Goal: Information Seeking & Learning: Find contact information

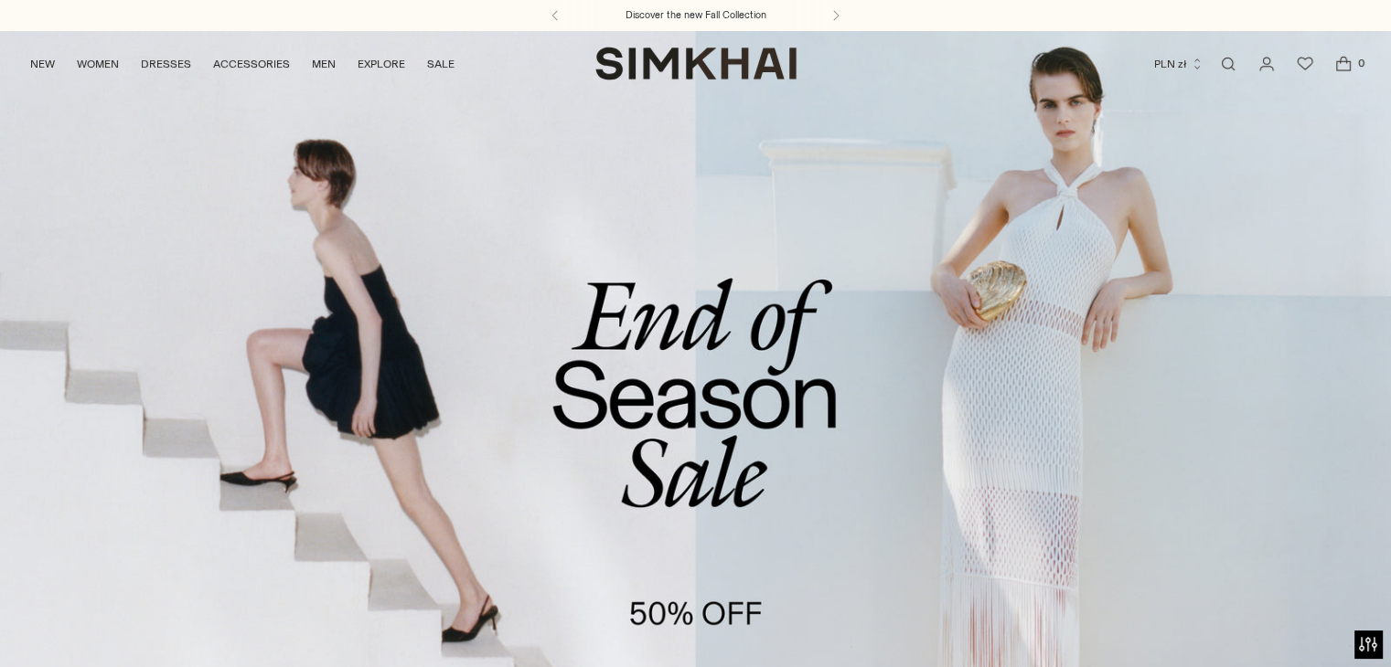
click at [1228, 67] on link "Open search modal" at bounding box center [1228, 64] width 37 height 37
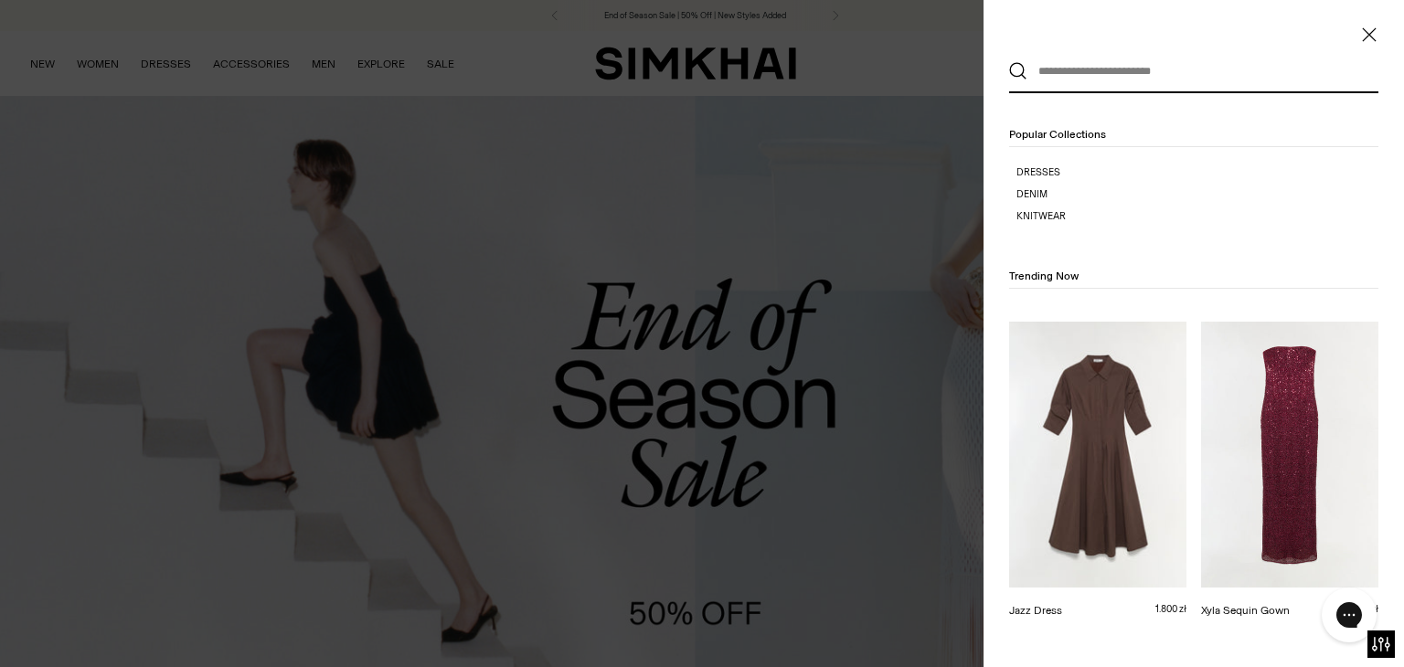
click at [1079, 74] on input "text" at bounding box center [1190, 71] width 325 height 40
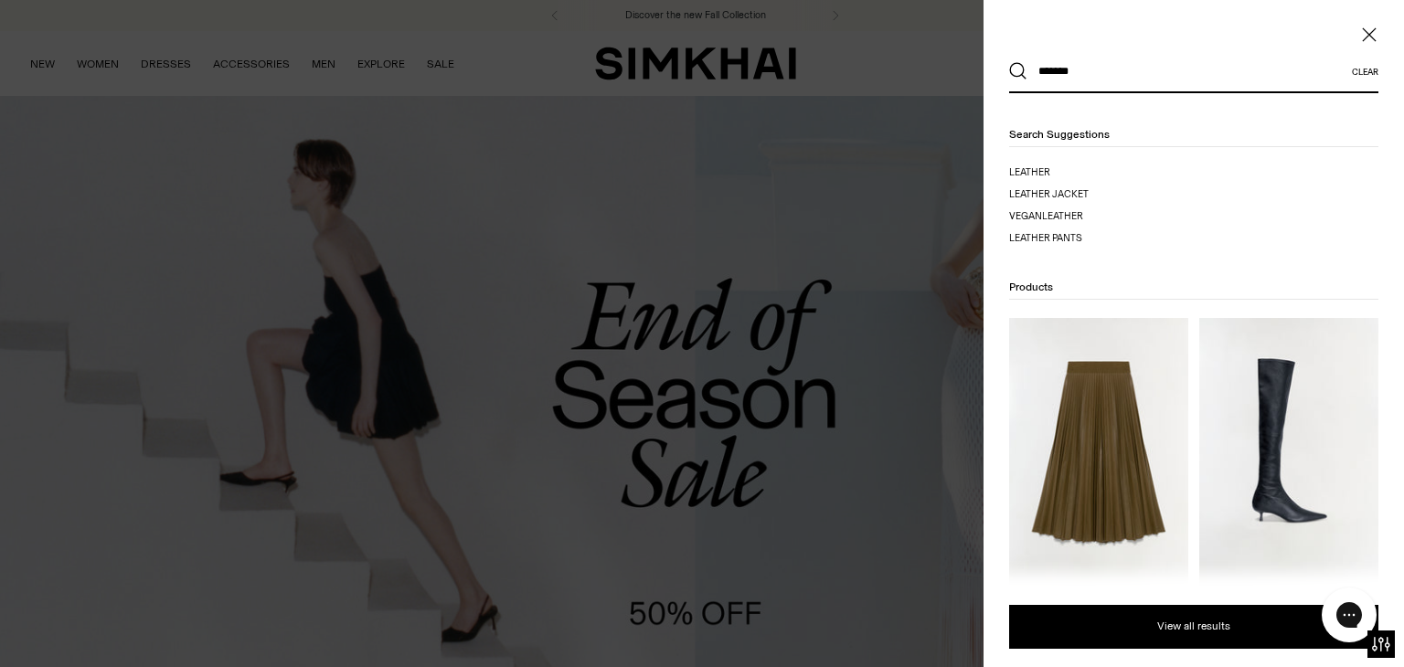
type input "*******"
click at [1009, 62] on button "Search" at bounding box center [1018, 71] width 18 height 18
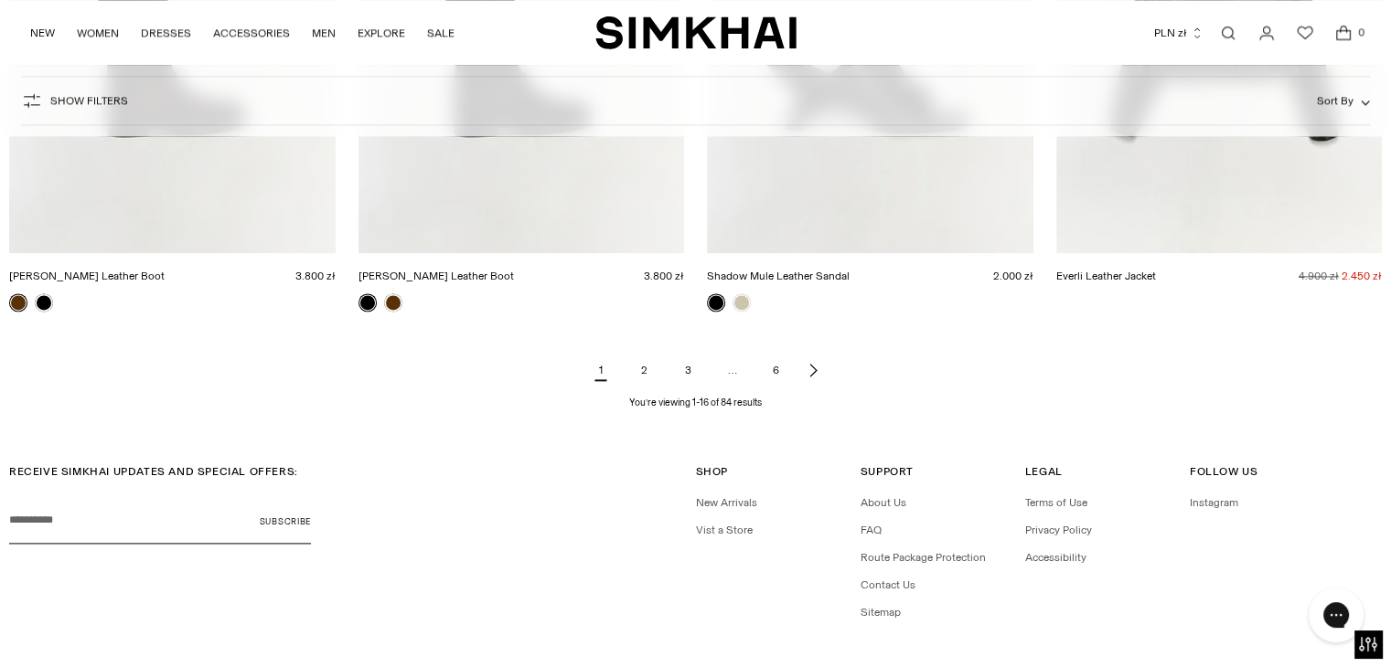
scroll to position [2447, 0]
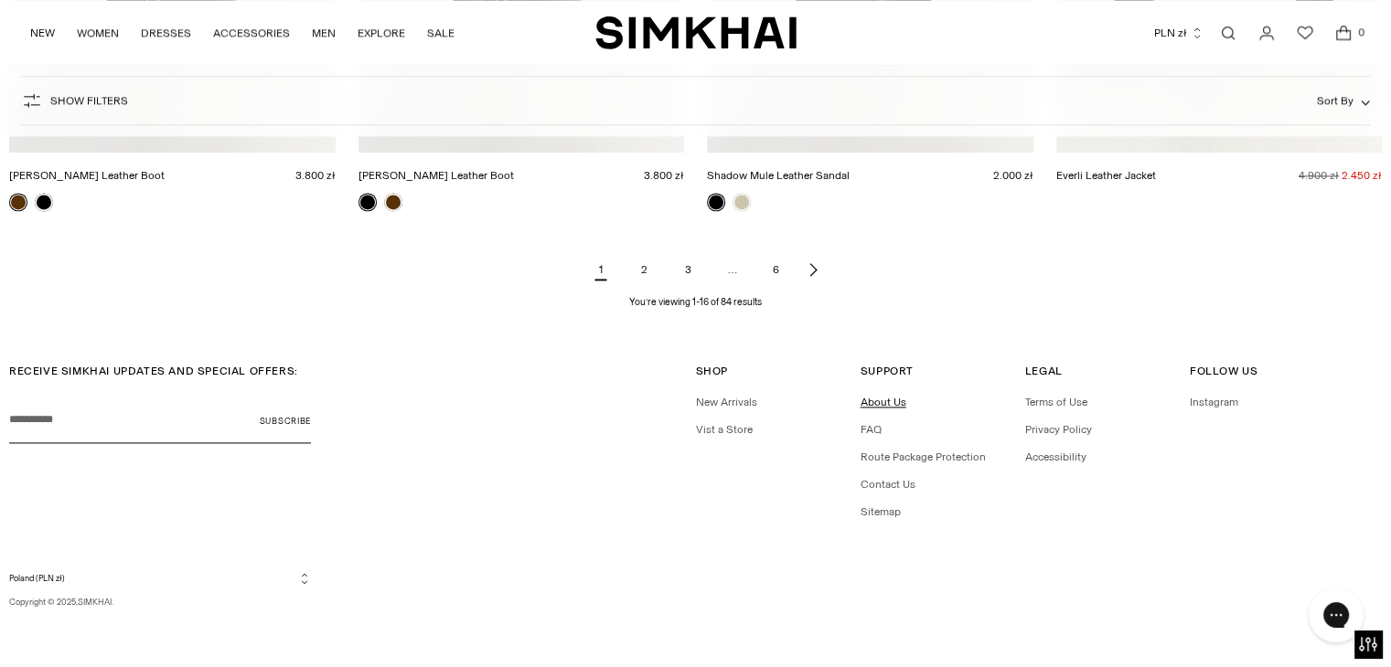
click at [872, 404] on link "About Us" at bounding box center [883, 402] width 46 height 13
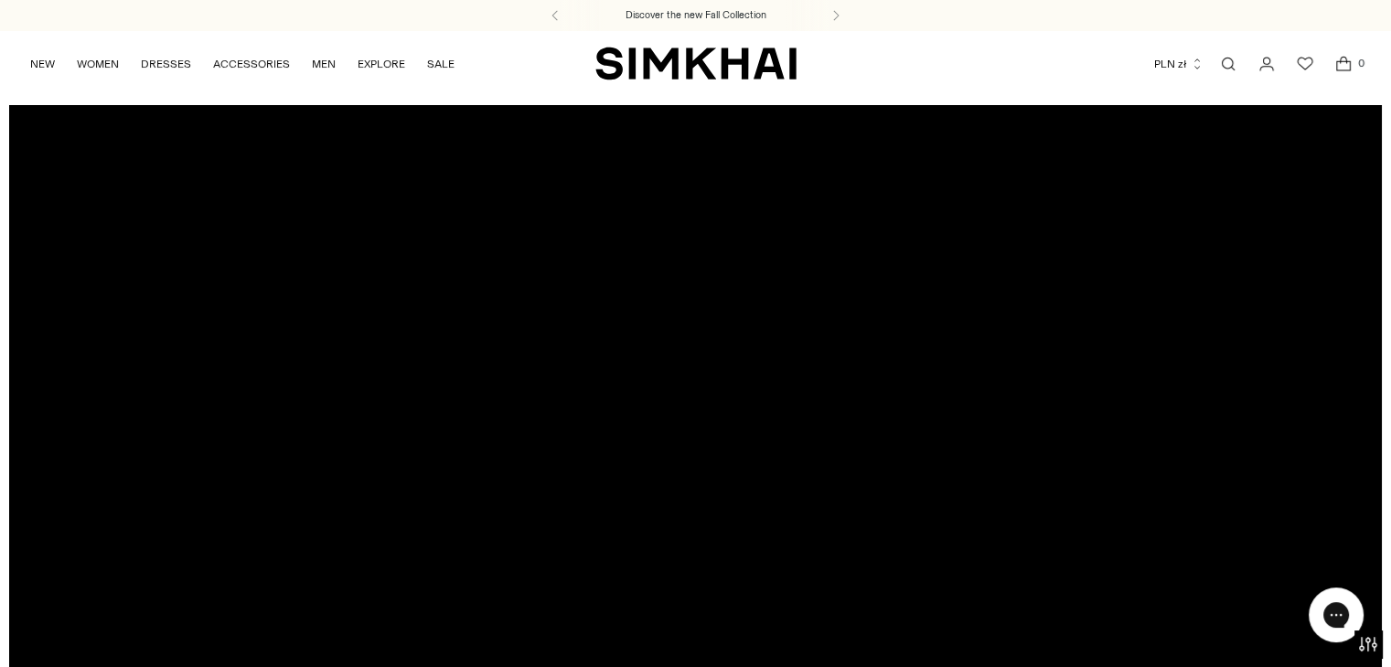
scroll to position [274, 0]
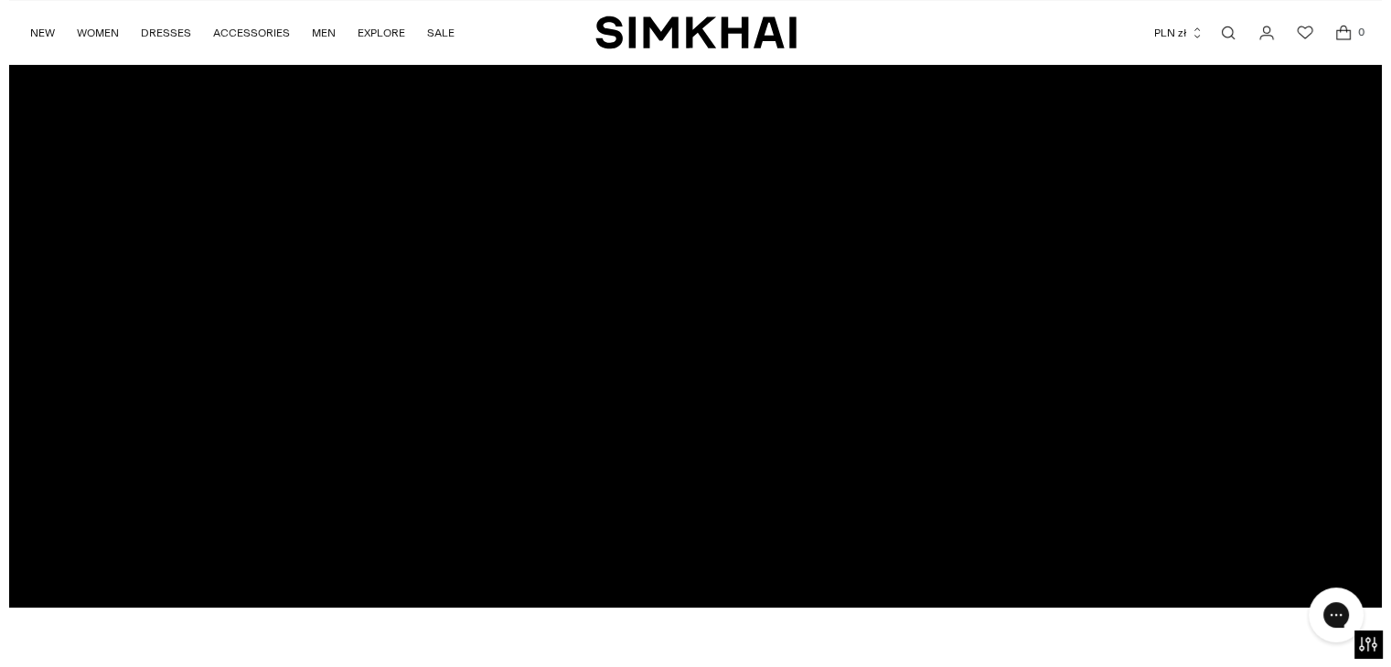
click at [700, 219] on div at bounding box center [695, 219] width 1372 height 776
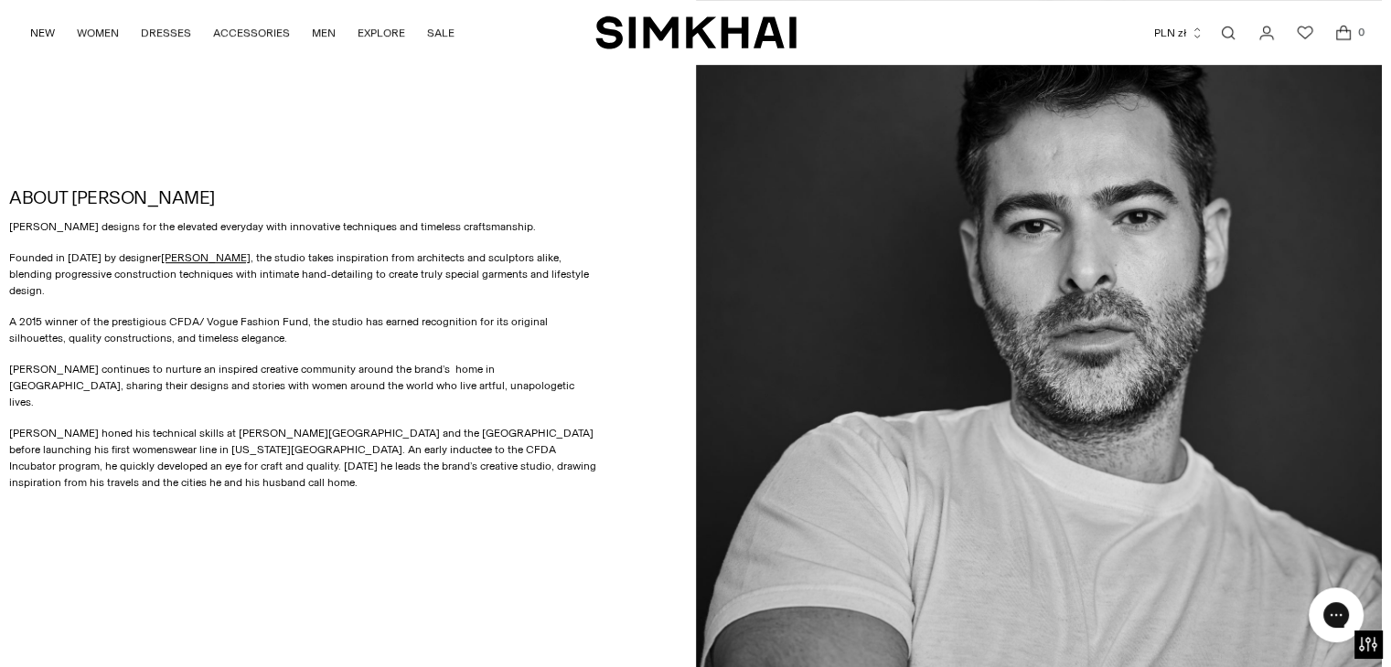
scroll to position [914, 0]
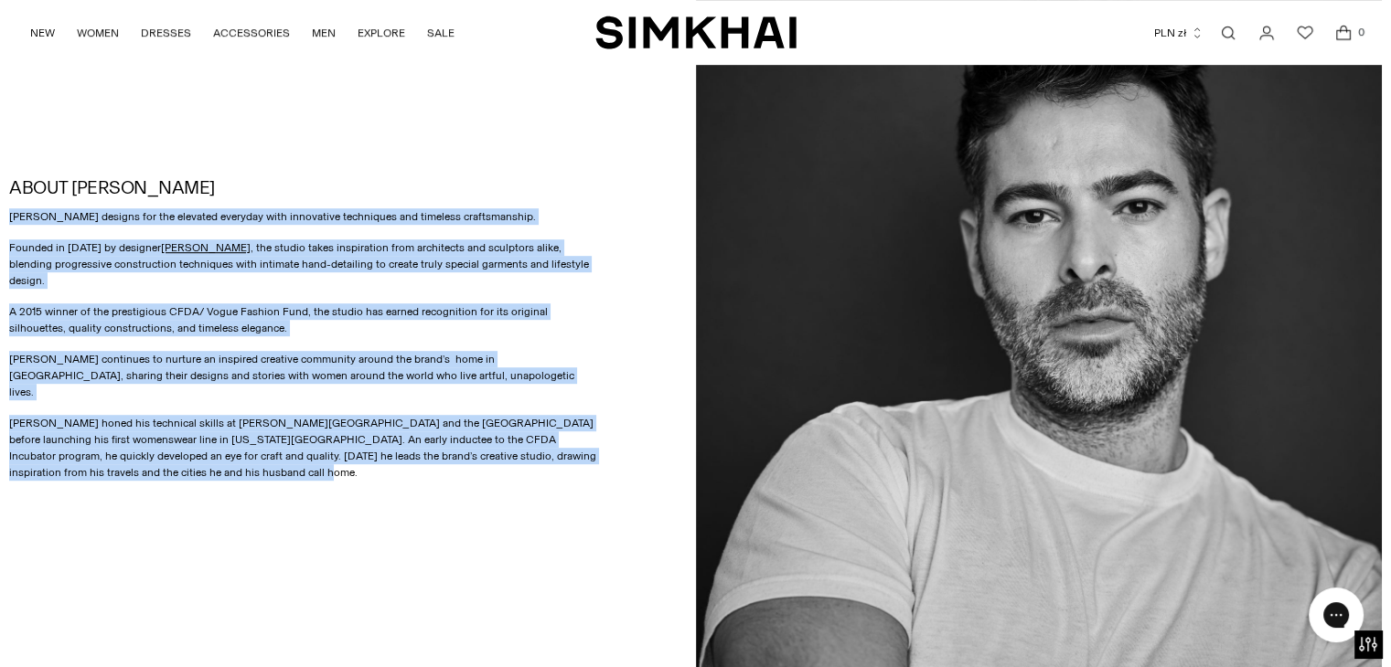
drag, startPoint x: 208, startPoint y: 467, endPoint x: 5, endPoint y: 215, distance: 324.4
click at [5, 215] on div "ABOUT SIMKHAI SIMKHAI designs for the elevated everyday with innovative techniq…" at bounding box center [695, 329] width 1391 height 705
copy div "SIMKHAI designs for the elevated everyday with innovative techniques and timele…"
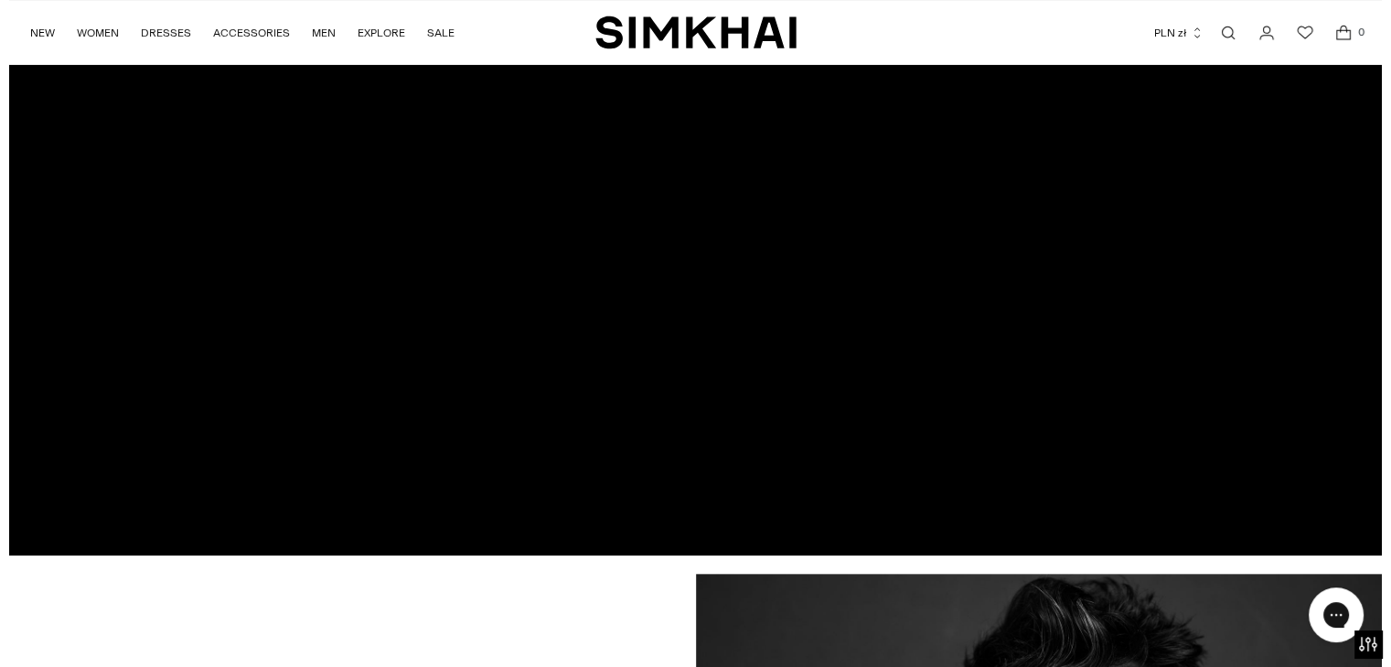
scroll to position [179, 0]
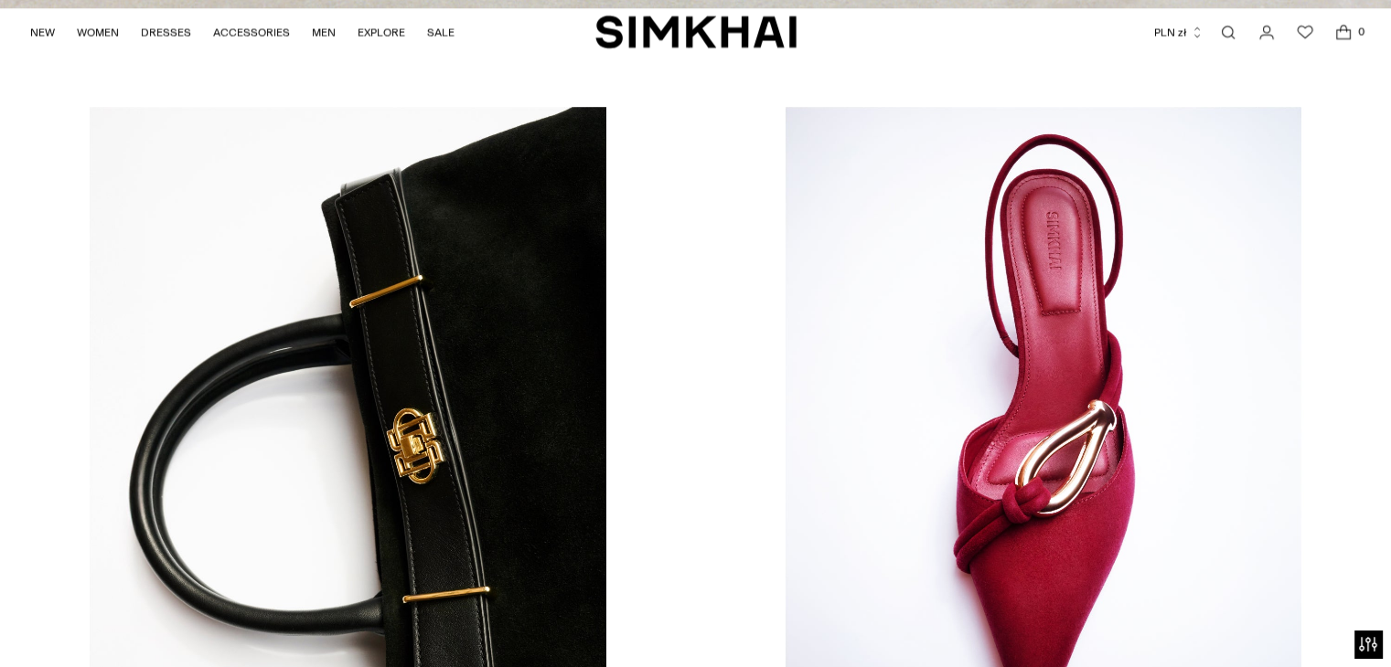
scroll to position [4648, 0]
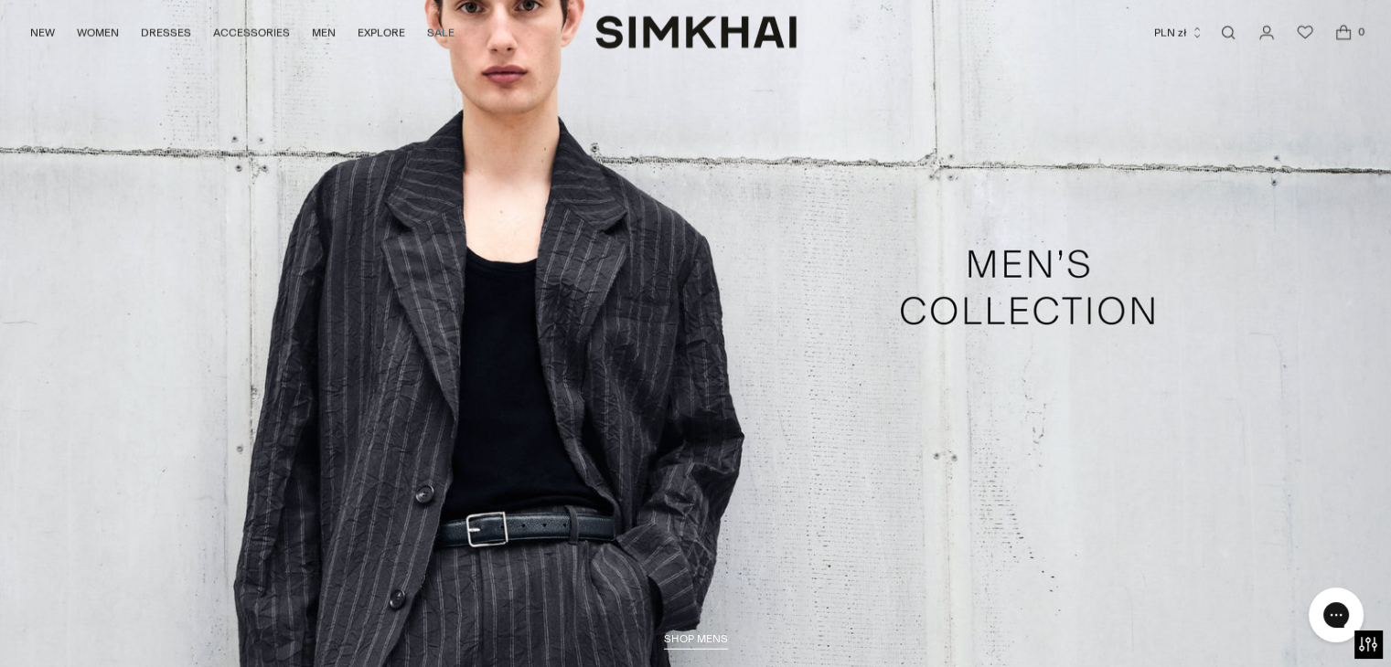
drag, startPoint x: 1403, startPoint y: 93, endPoint x: 716, endPoint y: 388, distance: 747.9
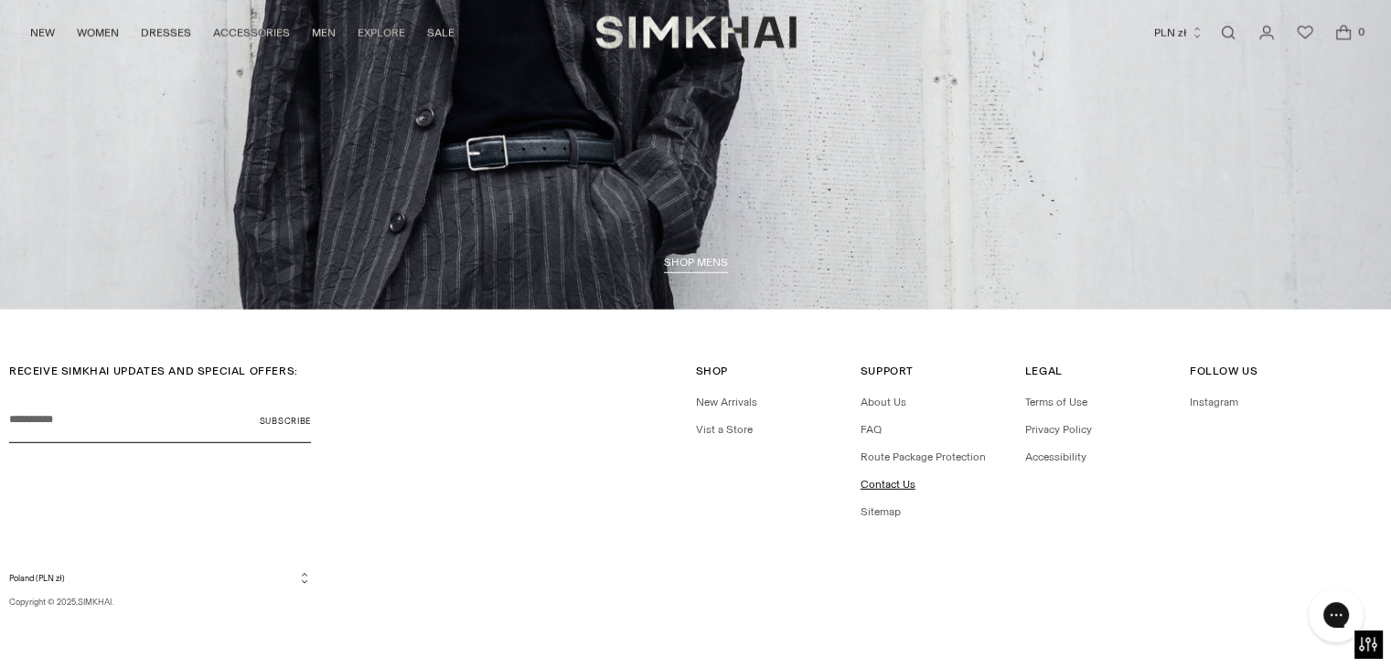
click at [895, 480] on link "Contact Us" at bounding box center [887, 484] width 55 height 13
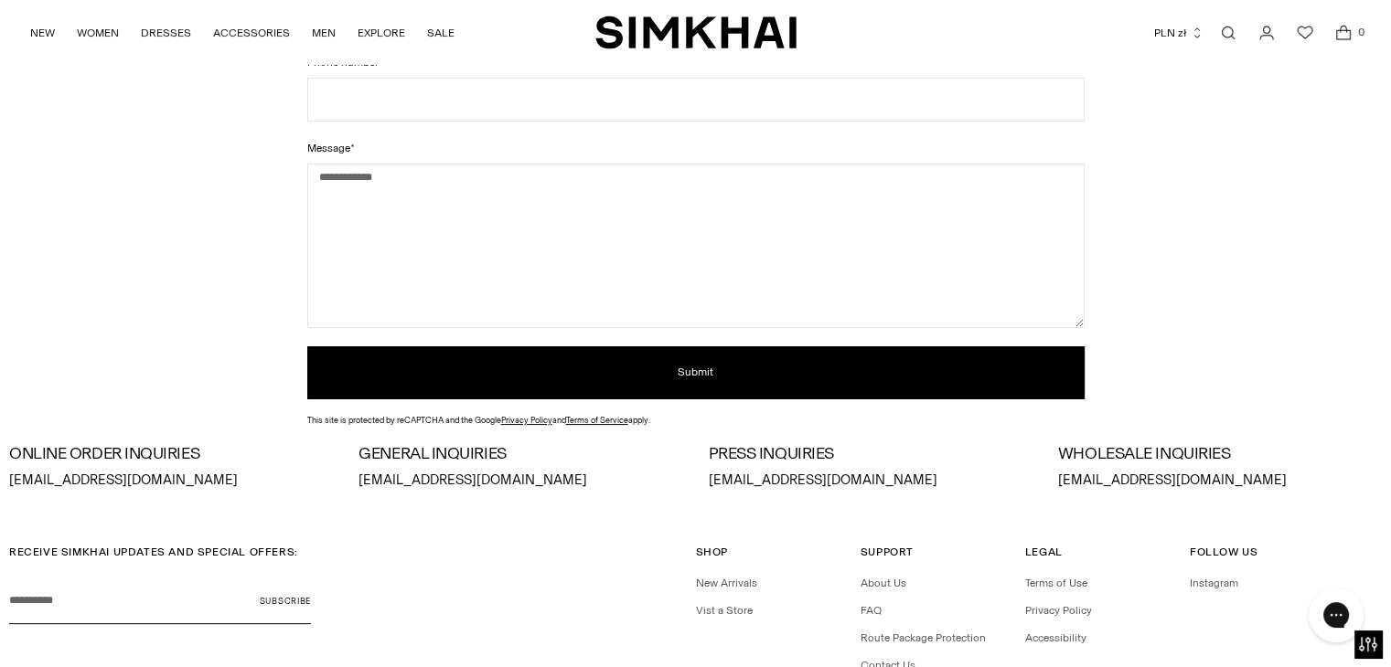
scroll to position [458, 0]
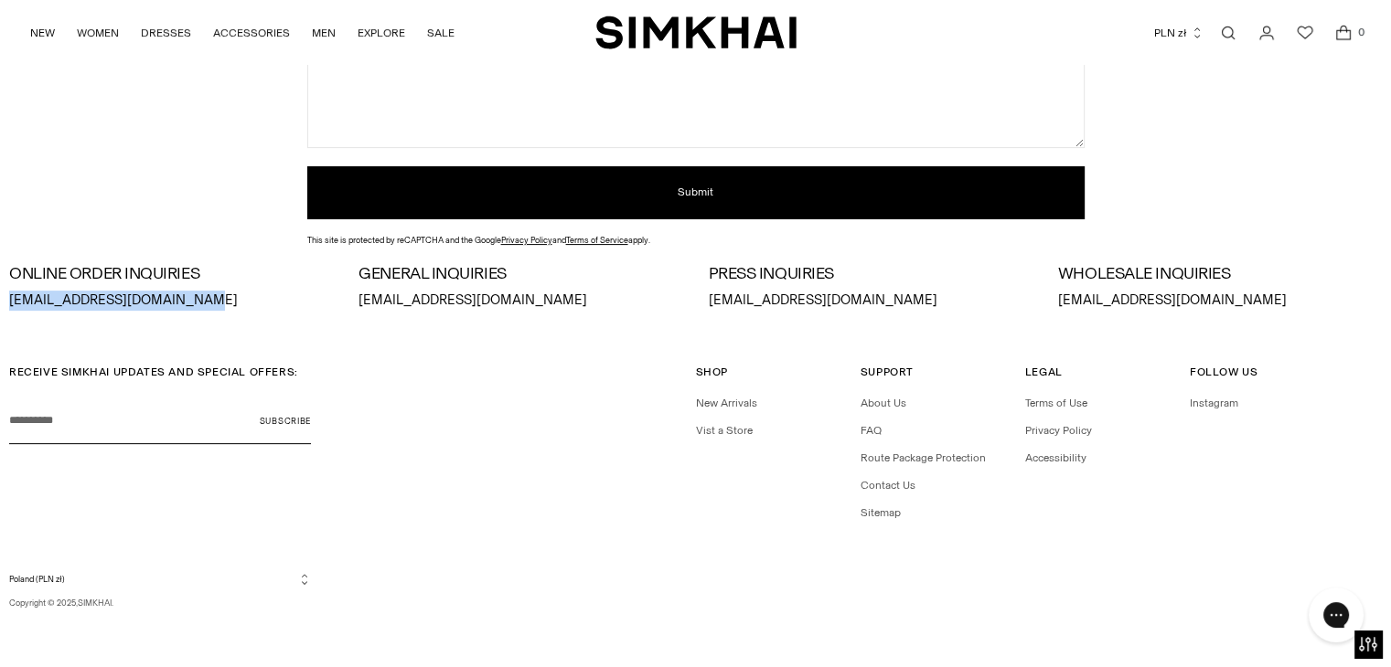
drag, startPoint x: 9, startPoint y: 301, endPoint x: 227, endPoint y: 306, distance: 217.7
click at [227, 306] on p "[EMAIL_ADDRESS][DOMAIN_NAME]" at bounding box center [171, 301] width 324 height 20
copy p "[EMAIL_ADDRESS][DOMAIN_NAME]"
drag, startPoint x: 358, startPoint y: 304, endPoint x: 519, endPoint y: 301, distance: 161.0
click at [519, 301] on p "info@jonathansimkhai.com" at bounding box center [520, 301] width 324 height 20
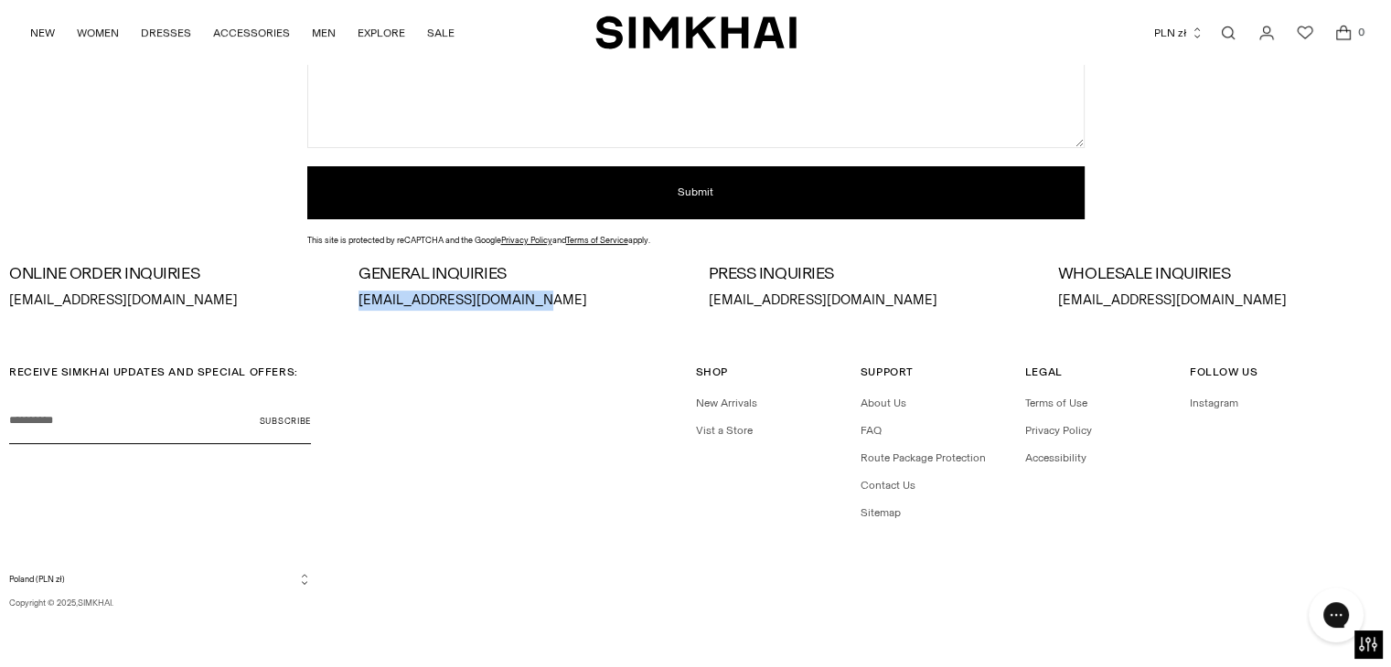
copy p "info@jonathansimkhai.com"
drag, startPoint x: 708, startPoint y: 296, endPoint x: 899, endPoint y: 303, distance: 191.2
click at [899, 303] on div "ONLINE ORDER INQUIRIES orders@jonathansimkhai.com GENERAL INQUIRIES info@jonath…" at bounding box center [695, 288] width 1372 height 46
copy p "press@jonathansimkhai.com"
drag, startPoint x: 1121, startPoint y: 301, endPoint x: 1221, endPoint y: 307, distance: 99.9
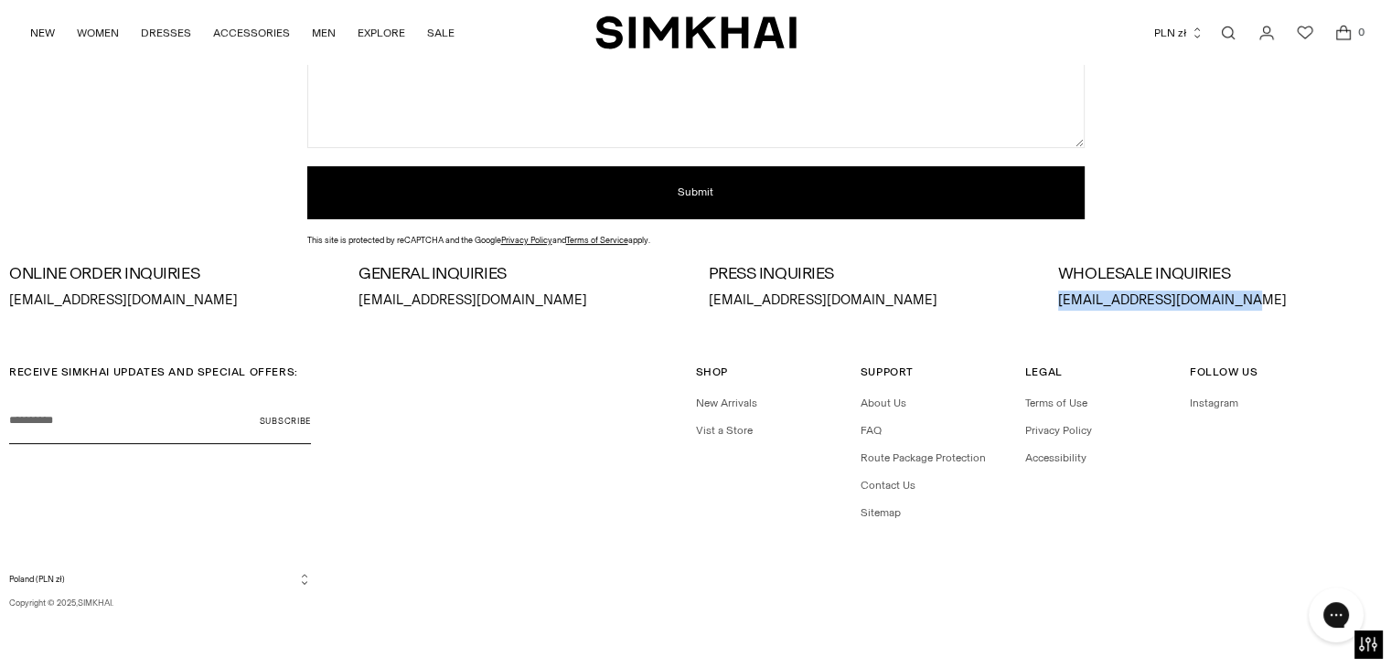
click at [1221, 307] on p "sales@jonathansimkhai.com" at bounding box center [1220, 301] width 324 height 20
copy p "sales@jonathansimkhai.com"
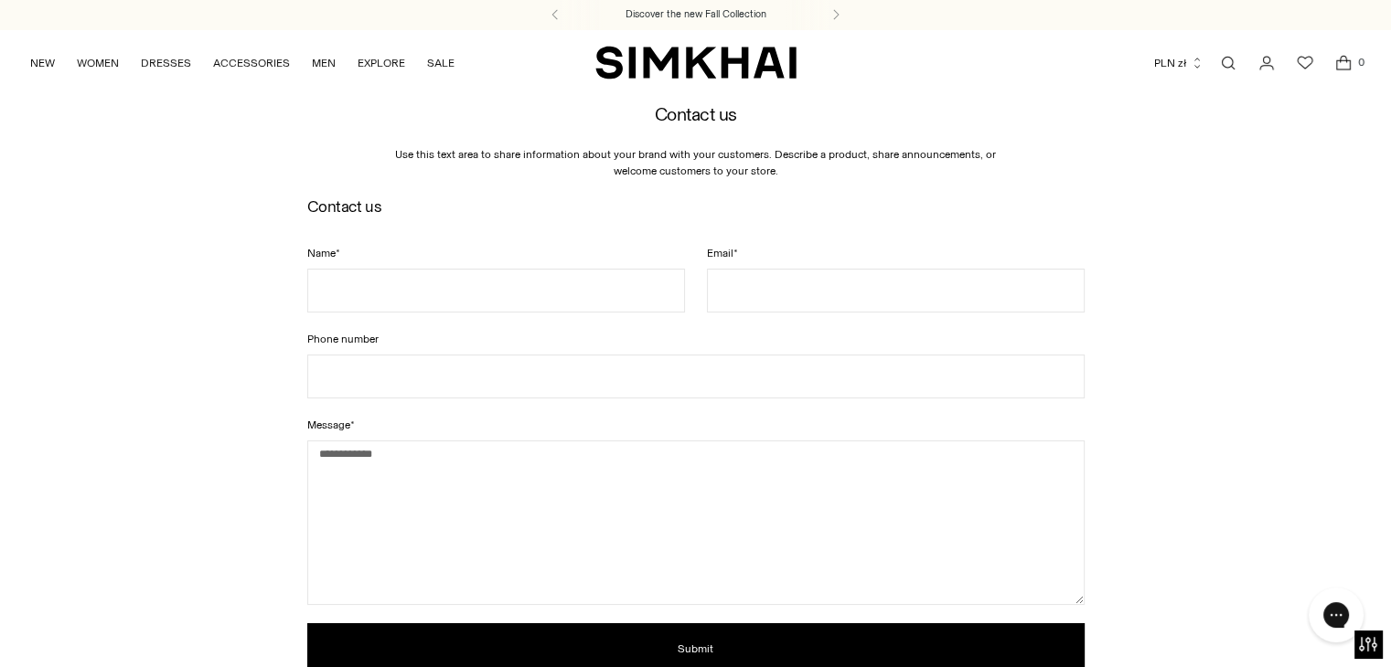
scroll to position [0, 0]
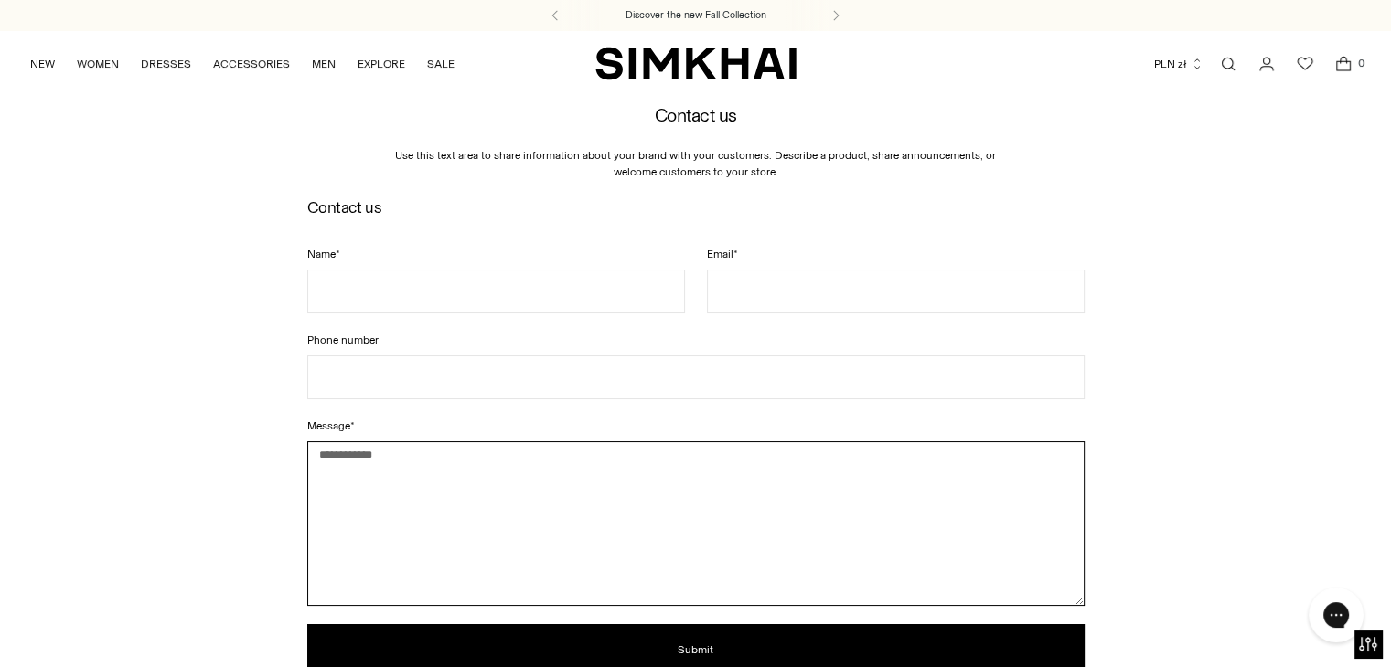
click at [478, 522] on textarea "Message *" at bounding box center [695, 524] width 777 height 165
paste textarea "**********"
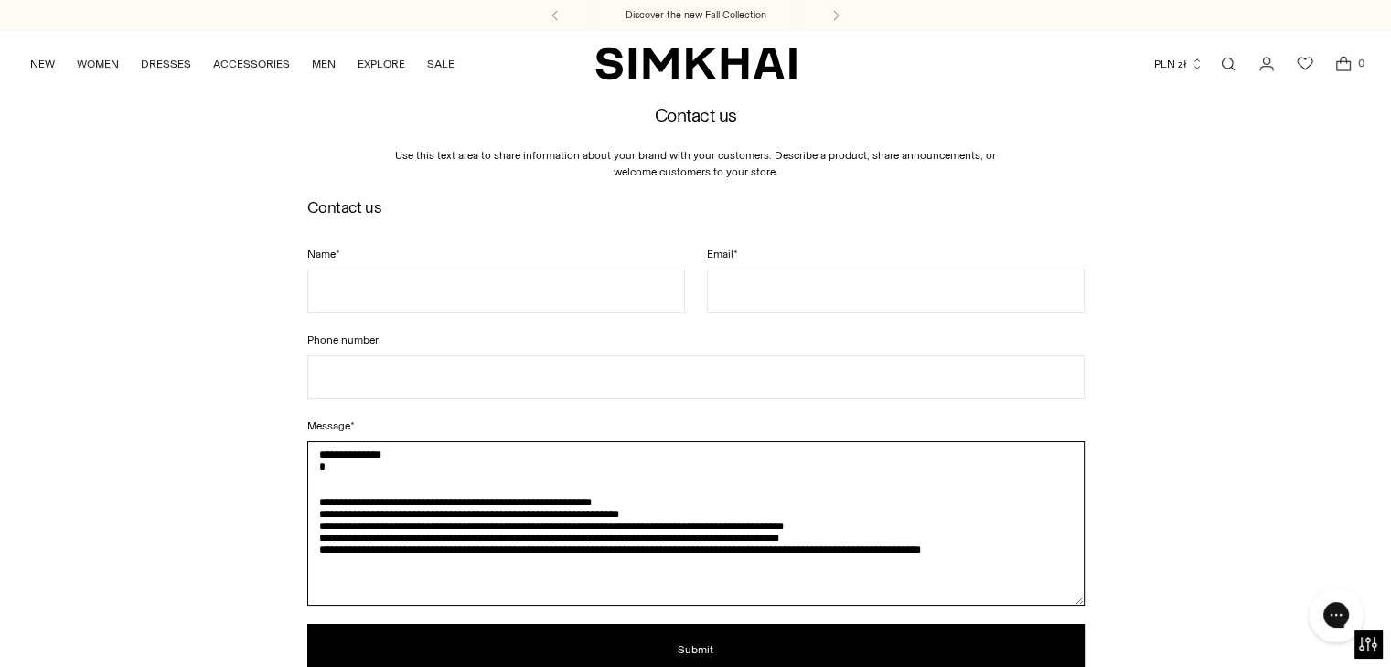
scroll to position [42, 0]
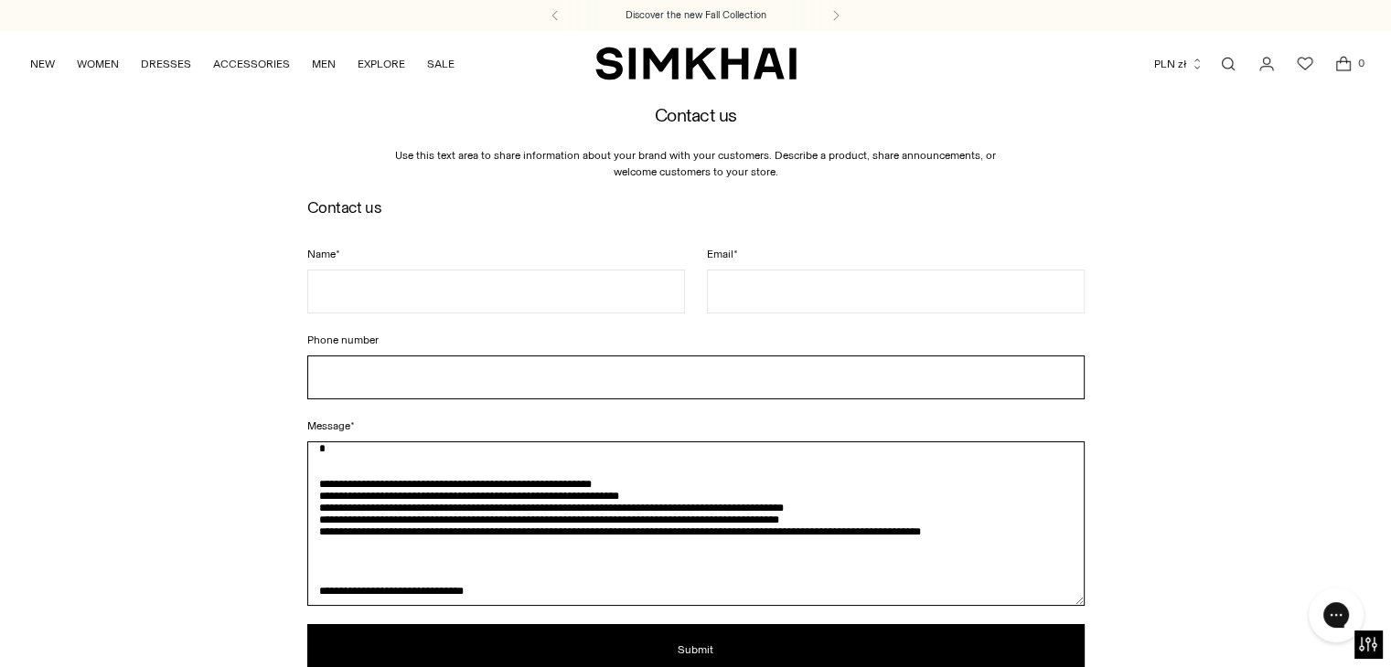
type textarea "**********"
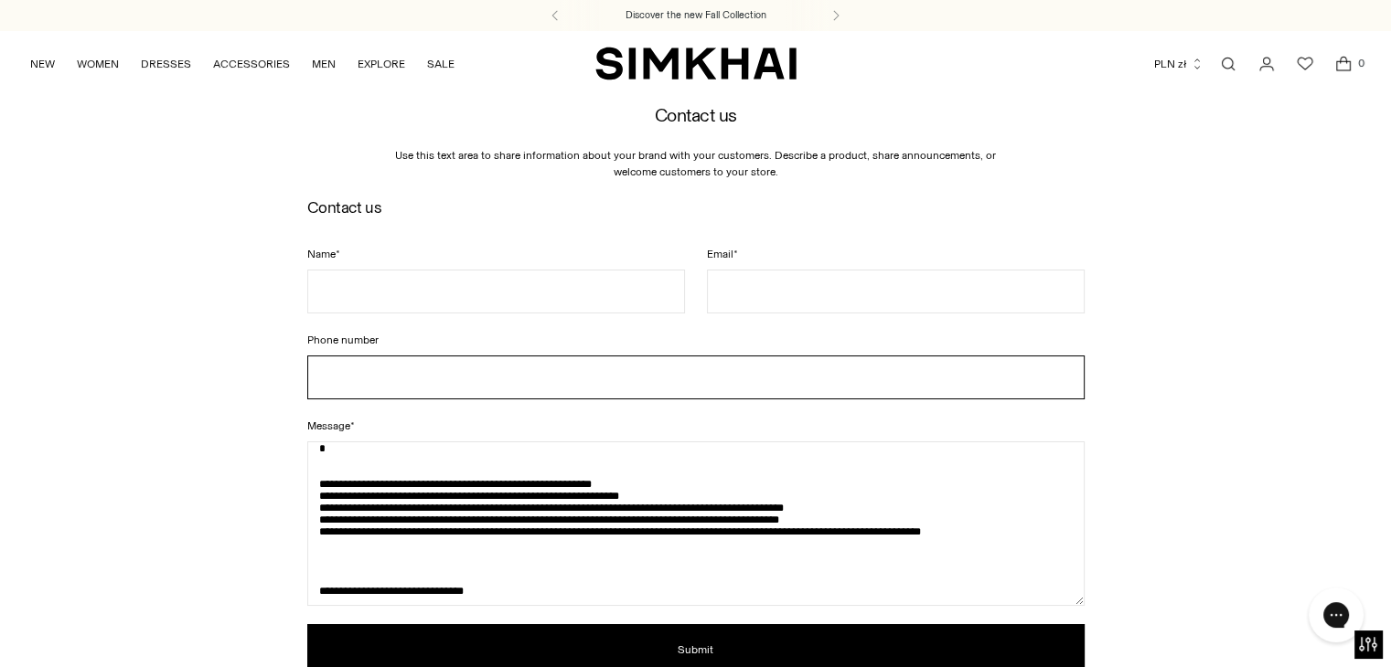
click at [421, 378] on input "Phone number" at bounding box center [695, 378] width 777 height 44
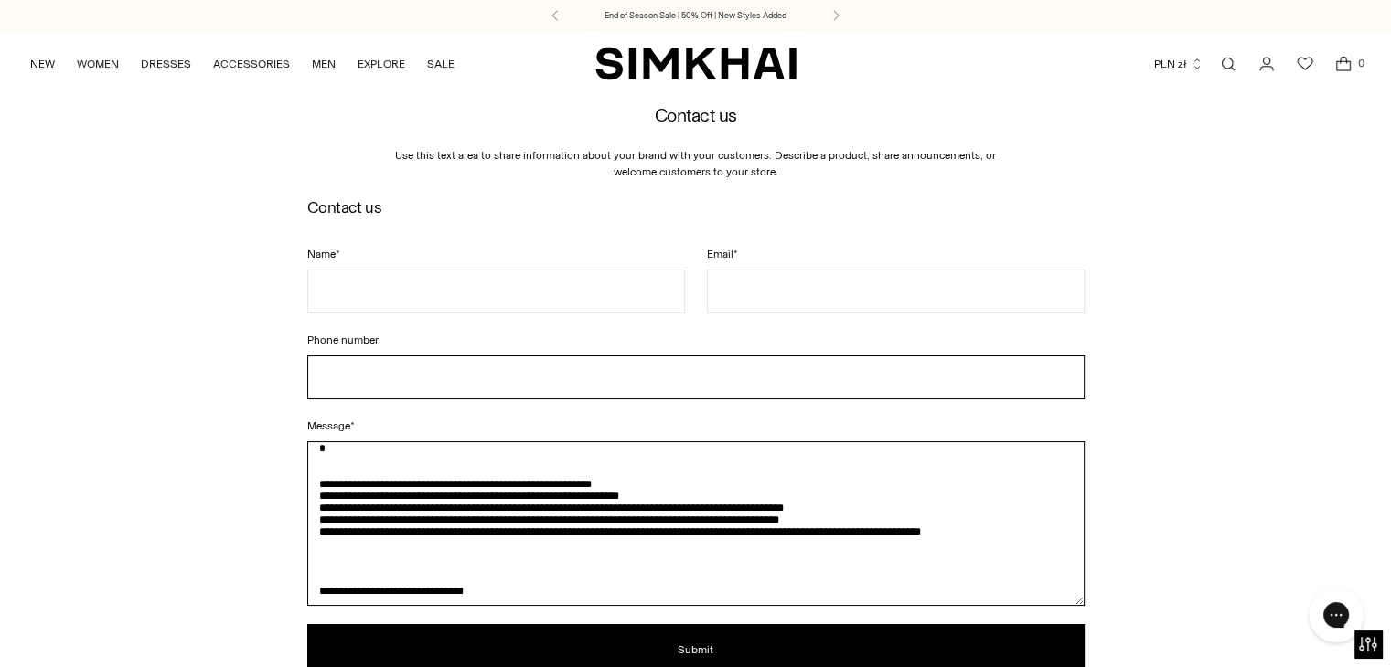
type input "**********"
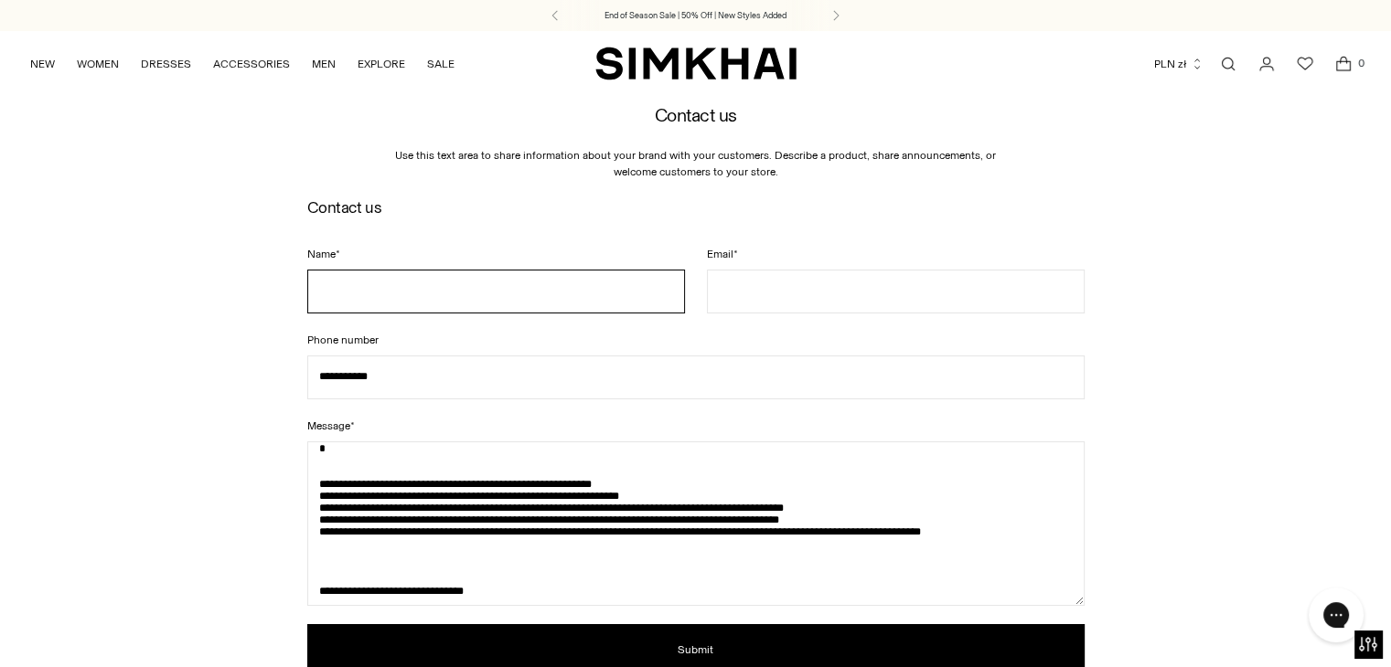
click at [407, 291] on input "Name *" at bounding box center [496, 292] width 378 height 44
type input "**********"
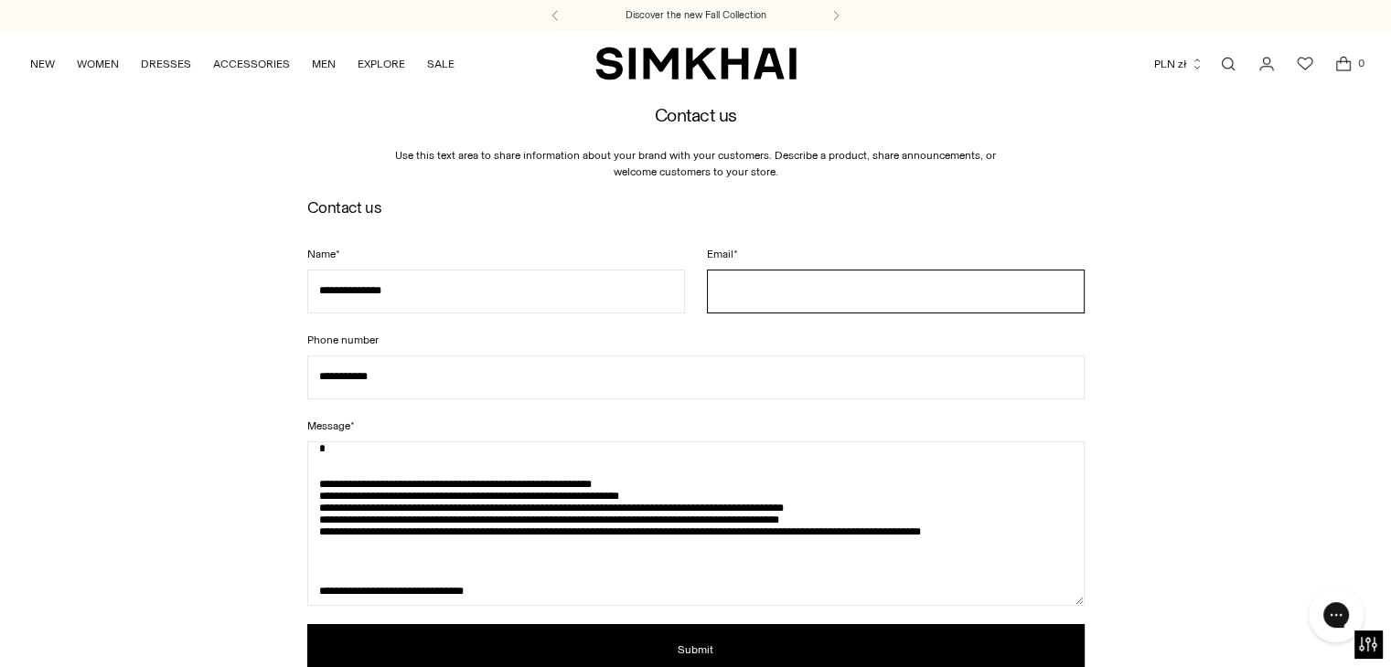
click at [739, 291] on input "Email *" at bounding box center [896, 292] width 378 height 44
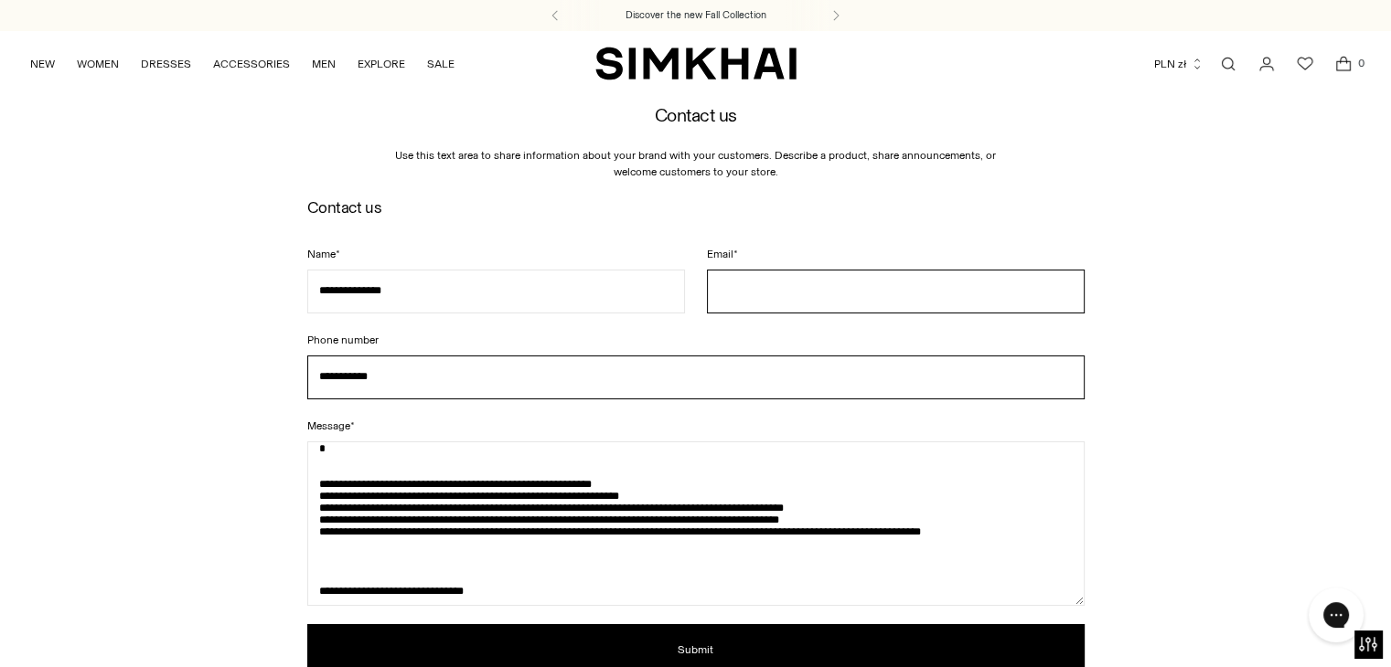
type input "**********"
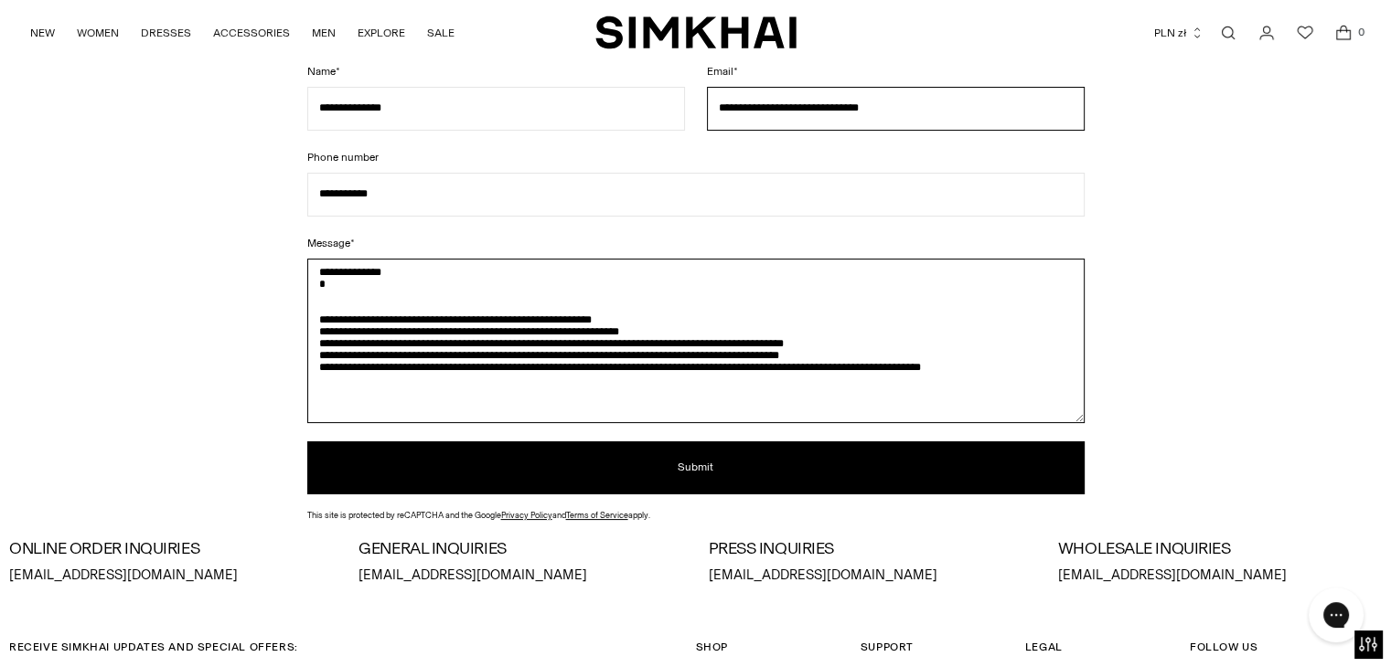
scroll to position [48, 0]
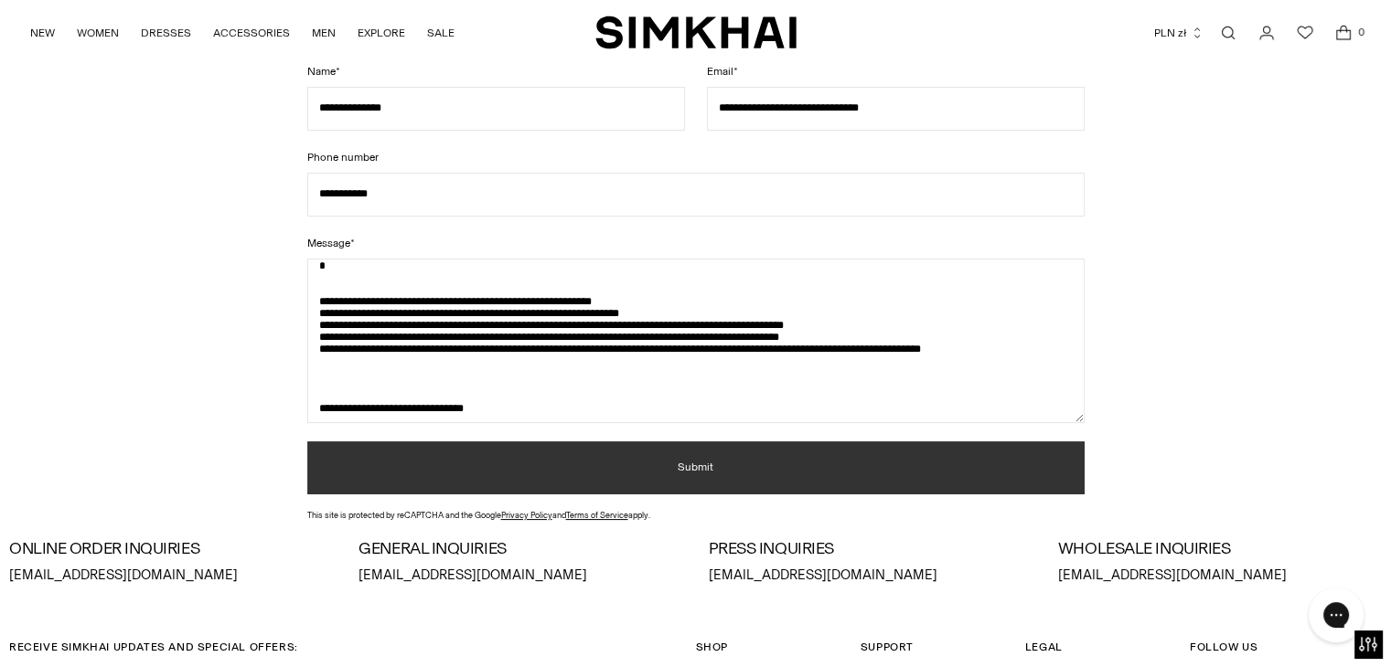
click at [666, 465] on button "Submit" at bounding box center [695, 468] width 777 height 53
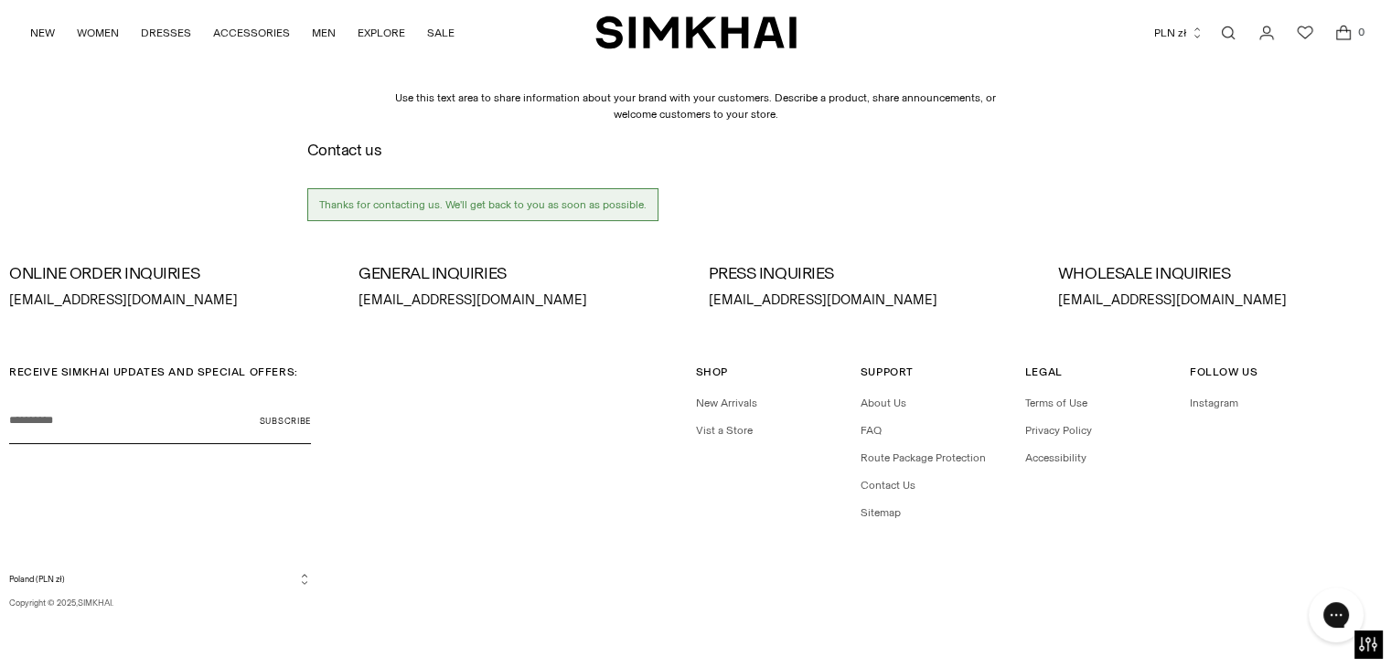
click at [1236, 35] on link "Open search modal" at bounding box center [1228, 33] width 37 height 37
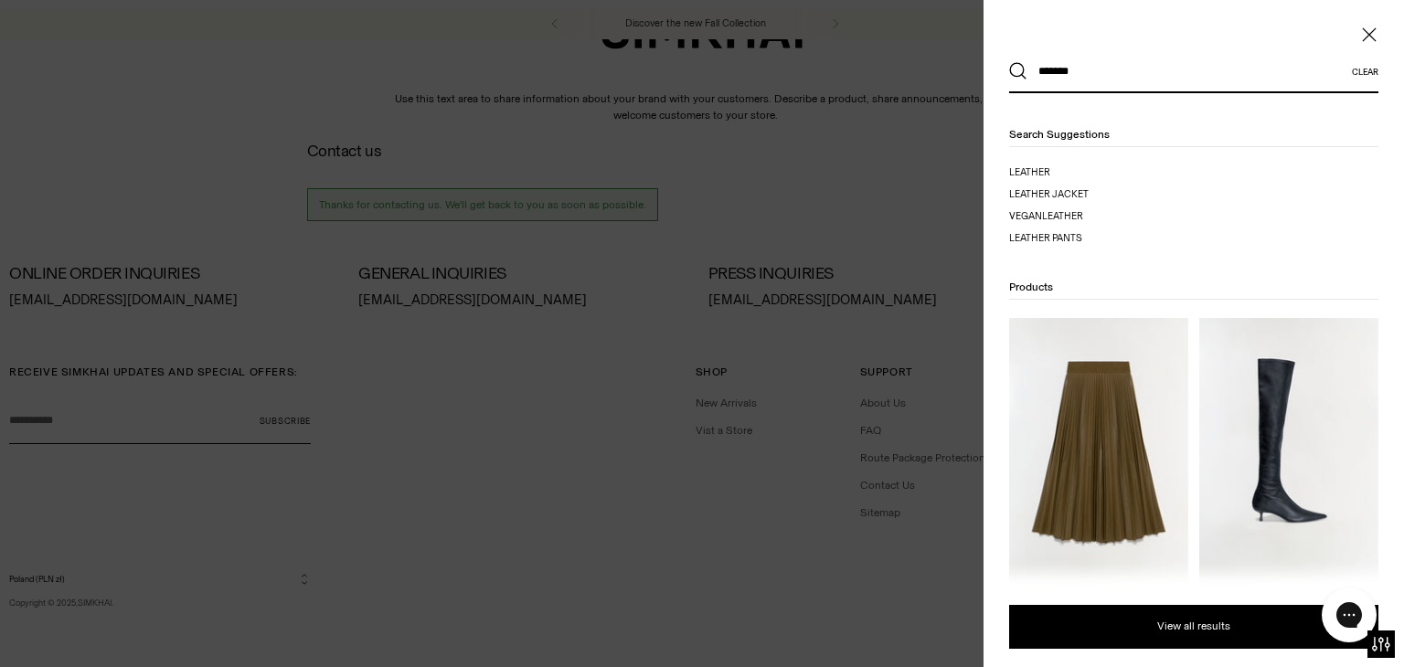
type input "*******"
click at [1009, 62] on button "Search" at bounding box center [1018, 71] width 18 height 18
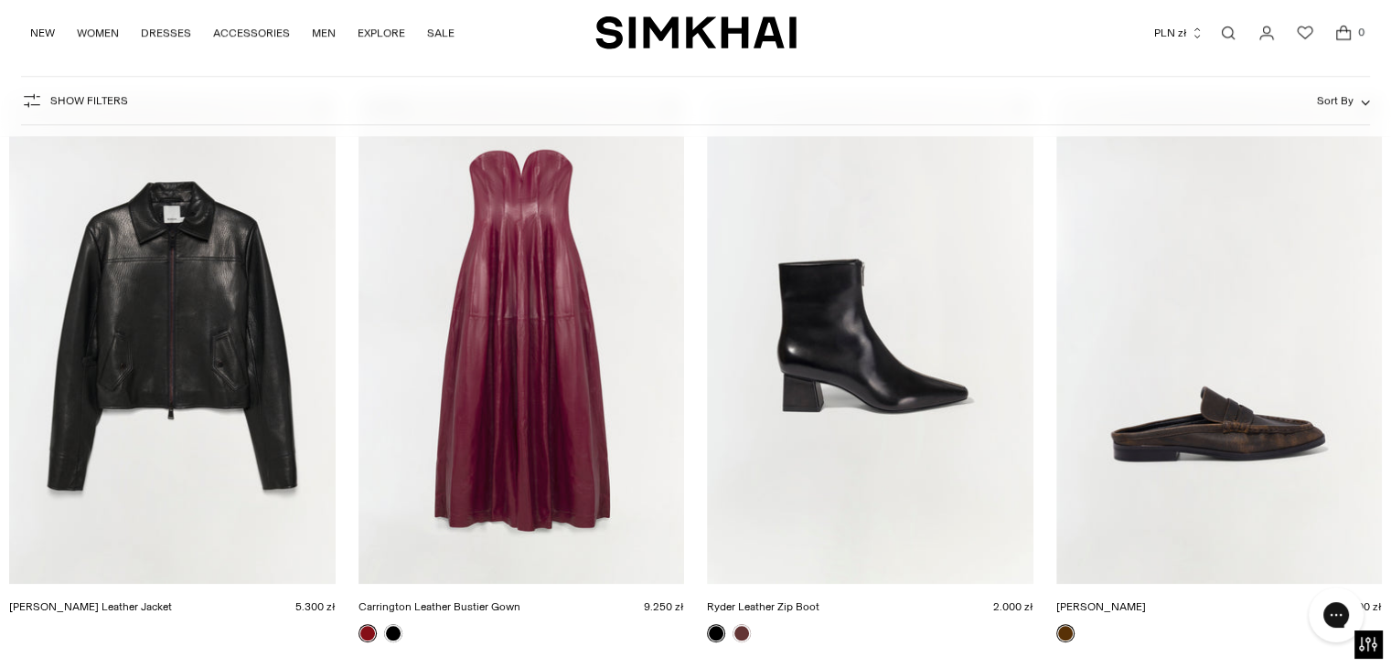
scroll to position [1463, 0]
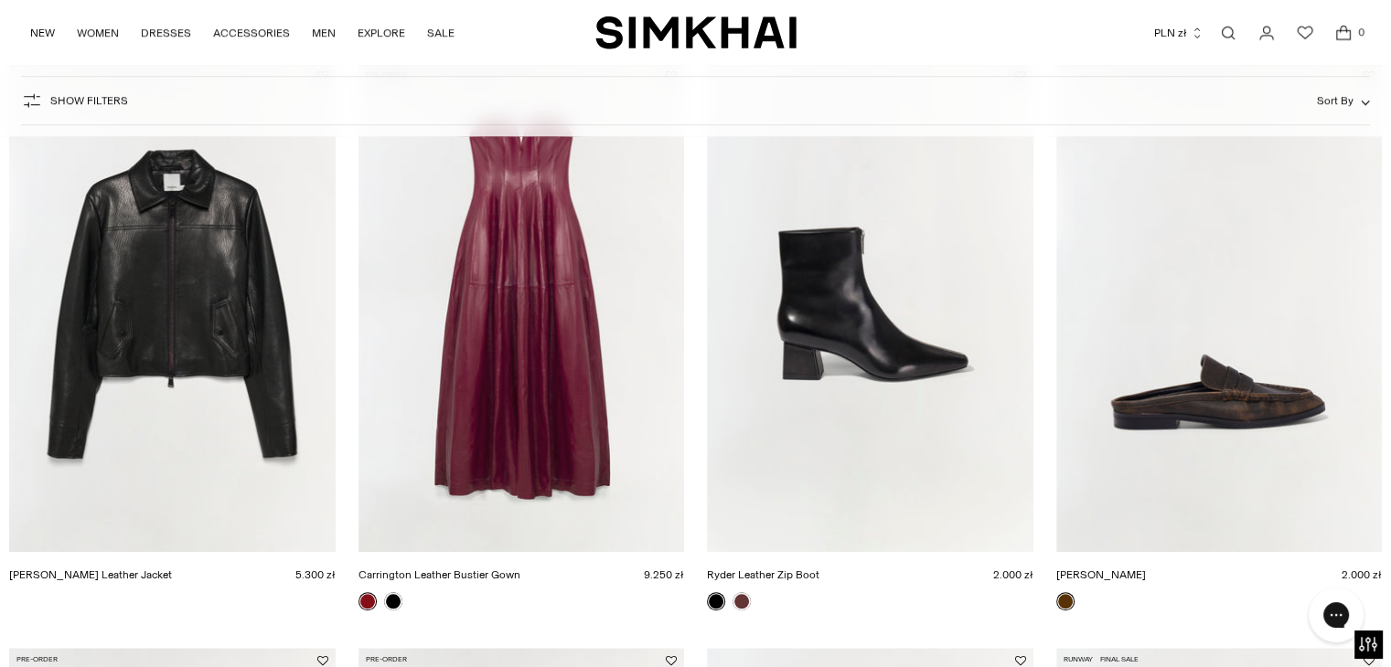
click at [0, 0] on img "Freeman Leather Jacket" at bounding box center [0, 0] width 0 height 0
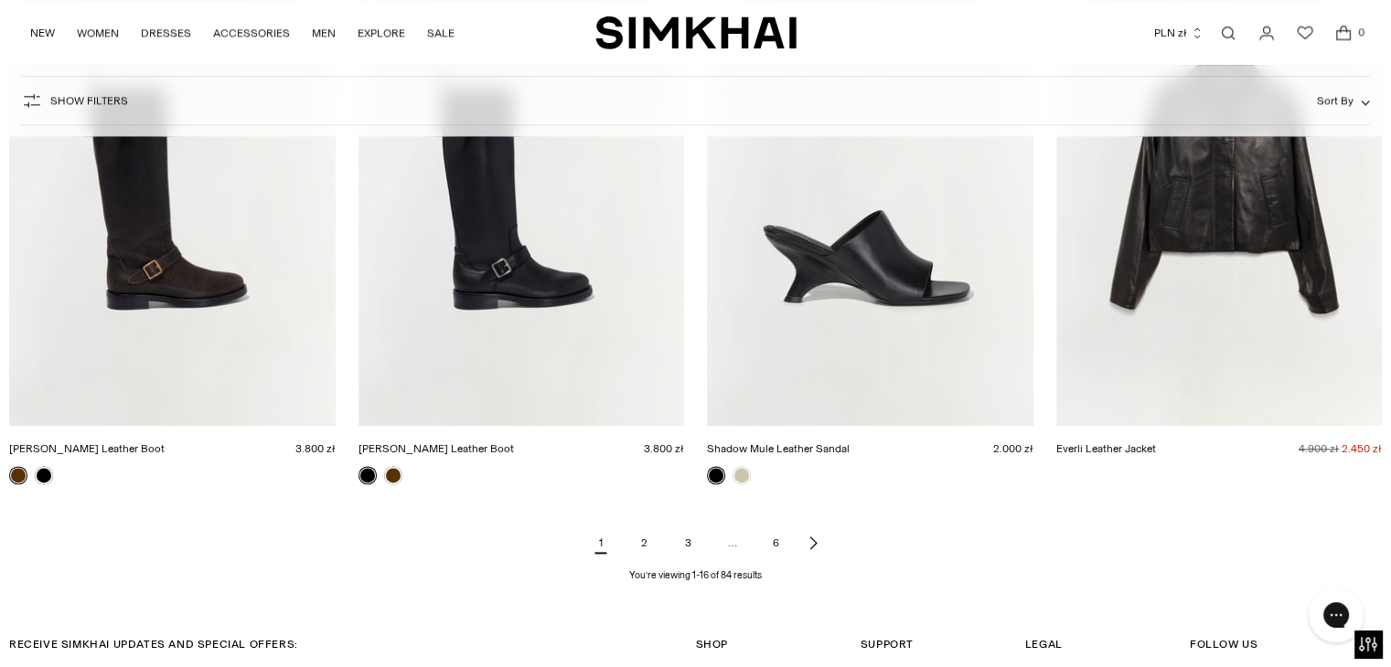
scroll to position [1990, 0]
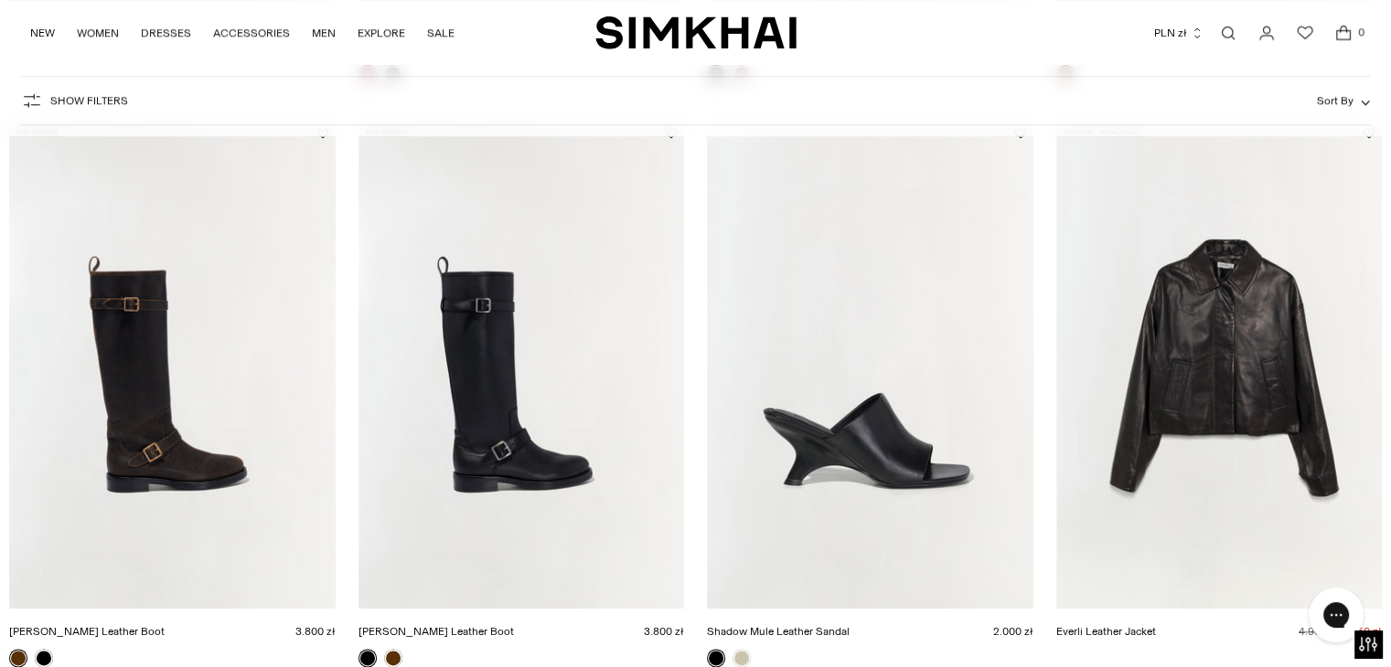
click at [0, 0] on img "Everli Leather Jacket" at bounding box center [0, 0] width 0 height 0
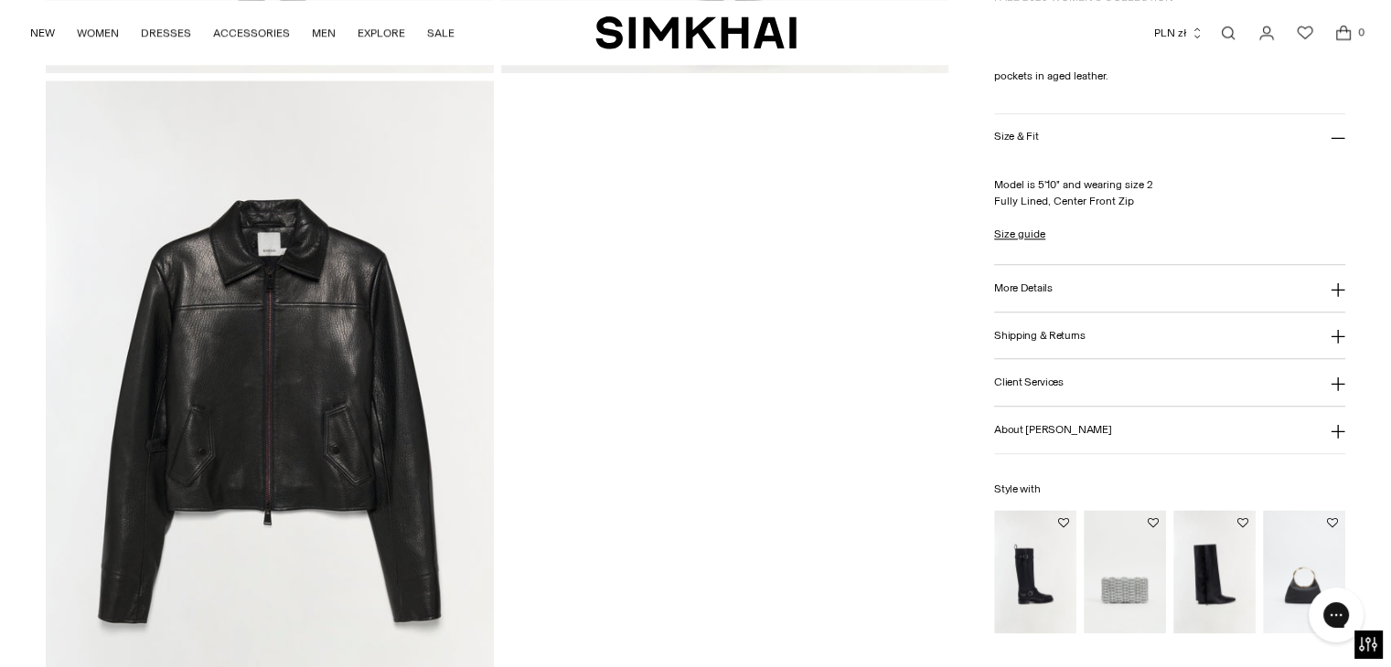
scroll to position [2194, 0]
